Goal: Transaction & Acquisition: Purchase product/service

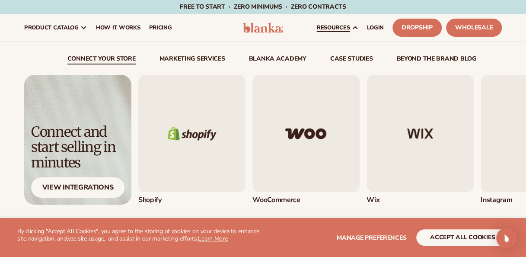
click at [341, 35] on link "resources" at bounding box center [337, 28] width 50 height 28
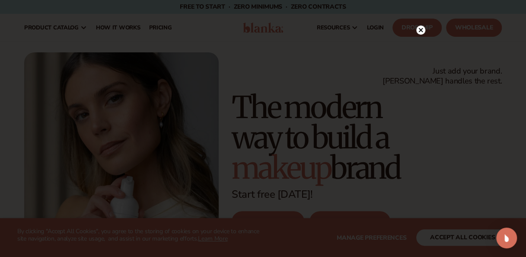
click at [420, 28] on circle at bounding box center [420, 29] width 9 height 9
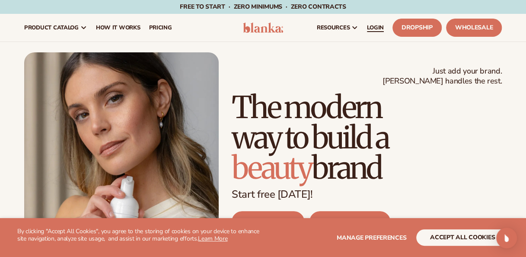
click at [372, 22] on link "LOGIN" at bounding box center [374, 28] width 25 height 28
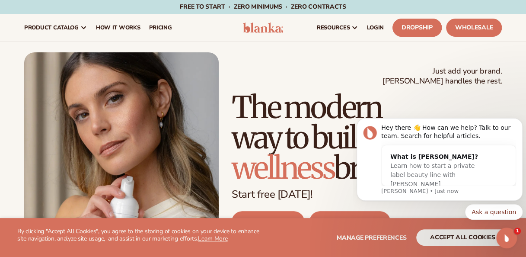
click at [433, 26] on link "Dropship" at bounding box center [416, 28] width 49 height 18
click at [416, 25] on link "Dropship" at bounding box center [416, 28] width 49 height 18
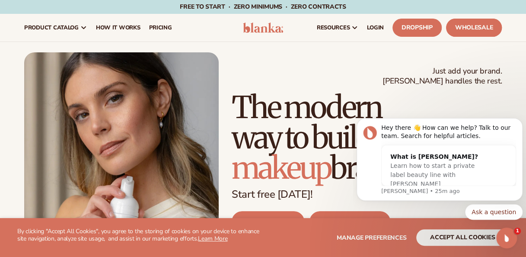
click at [485, 31] on link "Wholesale" at bounding box center [474, 28] width 56 height 18
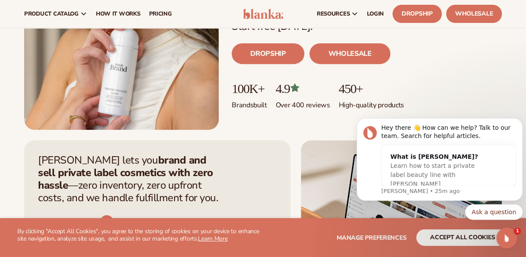
scroll to position [158, 0]
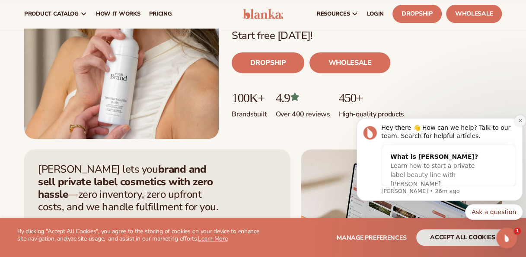
click at [516, 119] on button "Dismiss notification" at bounding box center [519, 120] width 11 height 11
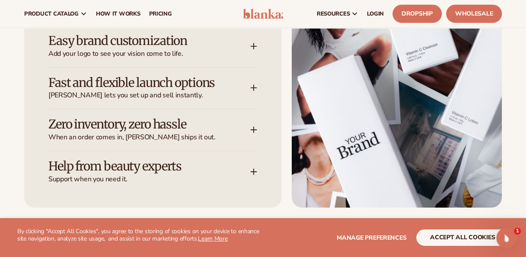
scroll to position [1321, 0]
click at [166, 40] on h3 "Easy brand customization" at bounding box center [136, 41] width 176 height 13
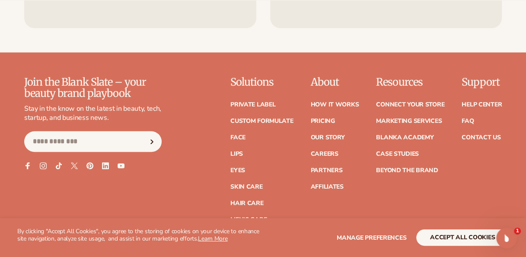
scroll to position [3518, 0]
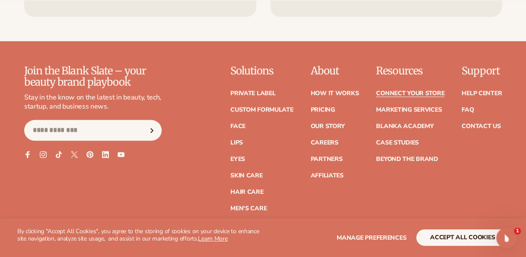
click at [405, 90] on link "Connect your store" at bounding box center [410, 93] width 68 height 6
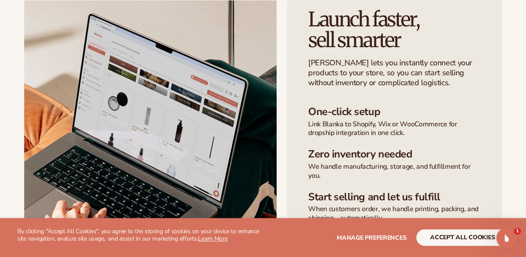
scroll to position [211, 0]
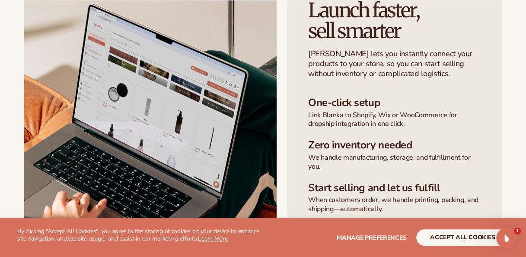
click at [461, 231] on button "accept all cookies" at bounding box center [462, 237] width 92 height 16
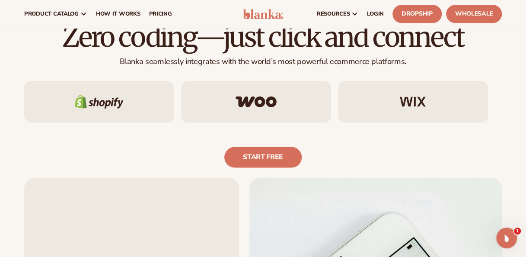
scroll to position [480, 0]
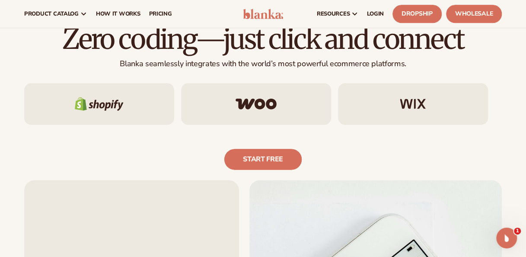
click at [282, 163] on link "Start free" at bounding box center [262, 159] width 77 height 21
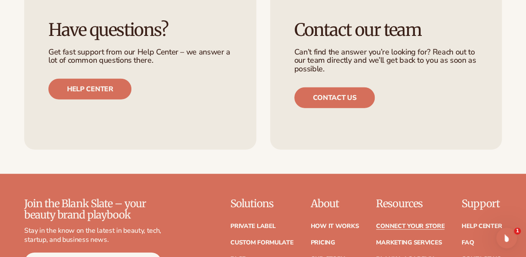
scroll to position [979, 0]
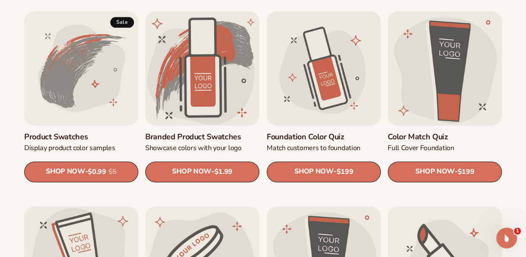
scroll to position [483, 0]
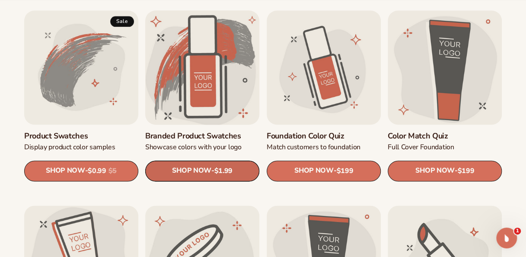
click at [163, 173] on link "SHOP NOW - Regular price $1.99 Sale price $1.99 Regular price Unit price / per" at bounding box center [202, 170] width 114 height 21
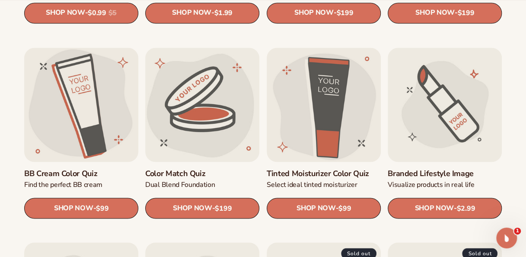
scroll to position [655, 0]
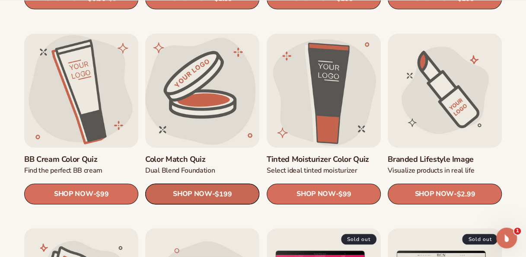
click at [235, 188] on link "SHOP NOW - Regular price $199 Sale price $199 Regular price Unit price / per" at bounding box center [202, 193] width 114 height 21
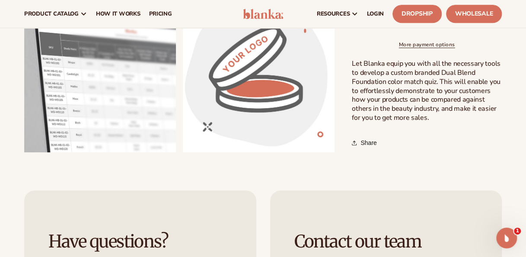
scroll to position [286, 0]
